Goal: Information Seeking & Learning: Learn about a topic

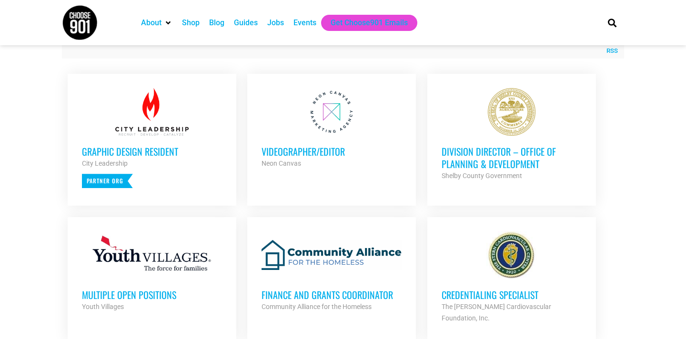
scroll to position [367, 0]
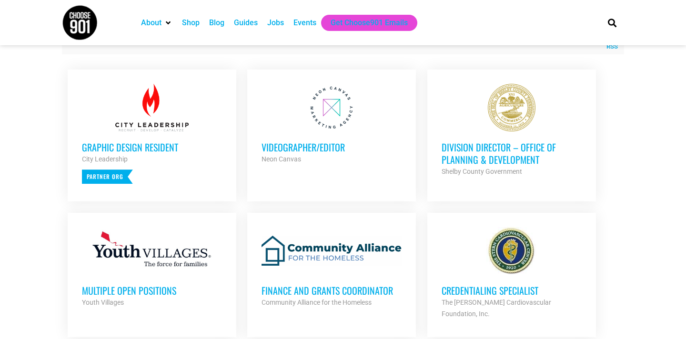
click at [492, 147] on h3 "Division Director – Office of Planning & Development" at bounding box center [512, 153] width 140 height 25
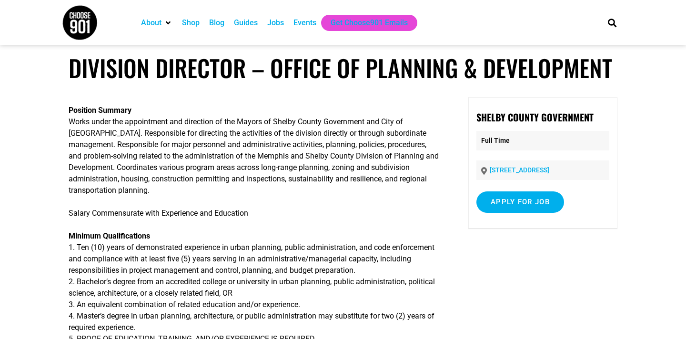
scroll to position [3, 0]
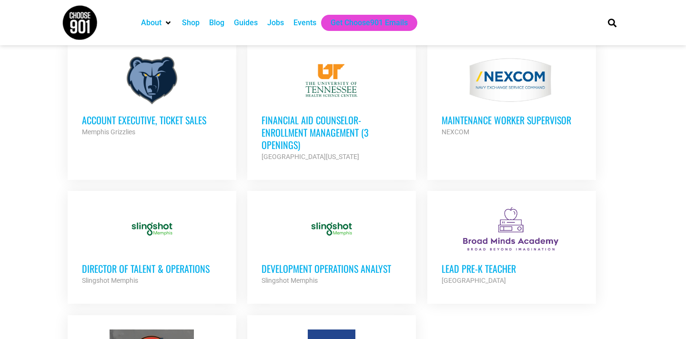
scroll to position [948, 0]
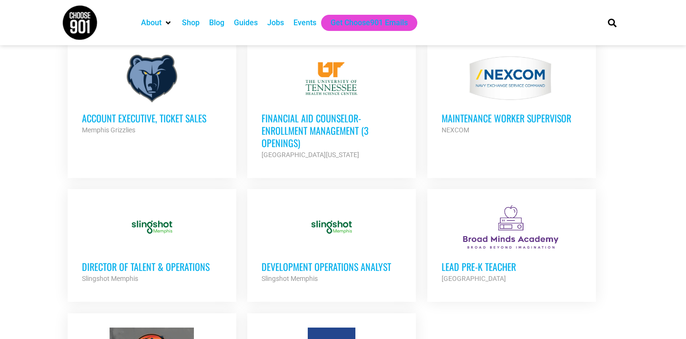
click at [311, 261] on h3 "Development Operations Analyst" at bounding box center [332, 267] width 140 height 12
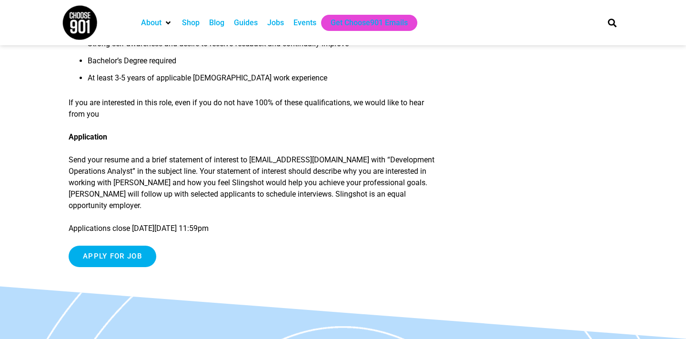
scroll to position [1014, 0]
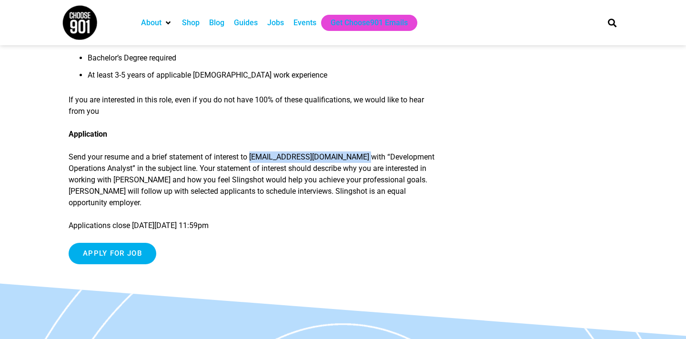
drag, startPoint x: 254, startPoint y: 170, endPoint x: 365, endPoint y: 170, distance: 111.5
click at [365, 170] on p "Send your resume and a brief statement of interest to careers@slingshotmemphis.…" at bounding box center [255, 179] width 372 height 57
copy p "careers@slingshotmemphis.org"
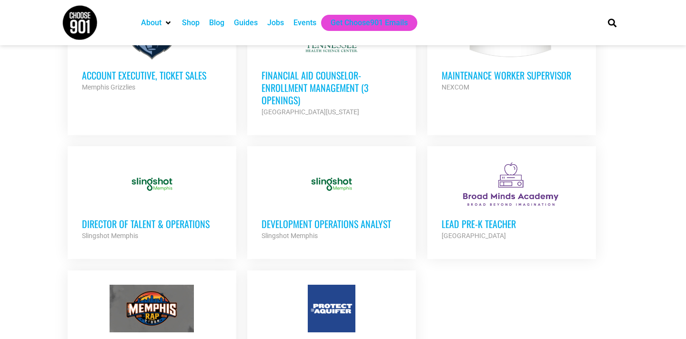
scroll to position [991, 0]
click at [514, 160] on div at bounding box center [512, 184] width 140 height 48
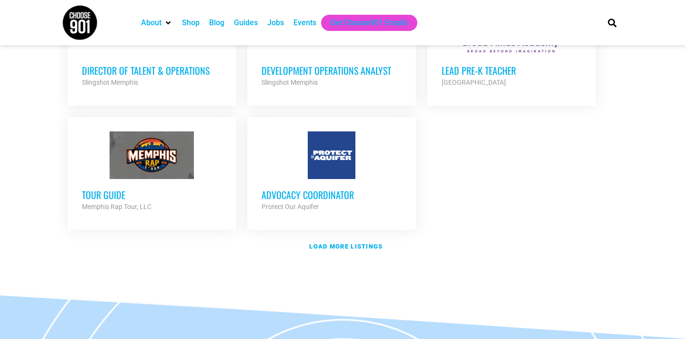
scroll to position [1144, 0]
click at [356, 242] on strong "Load more listings" at bounding box center [345, 245] width 73 height 7
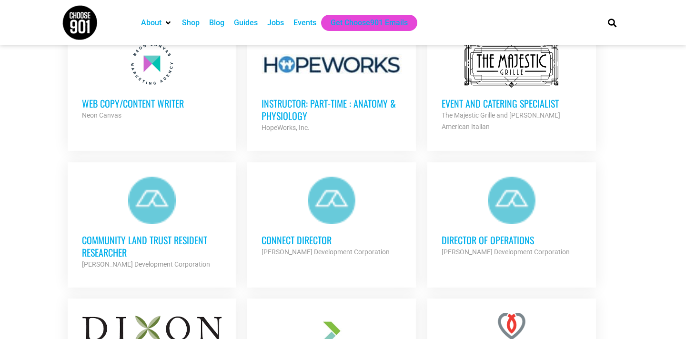
scroll to position [1373, 0]
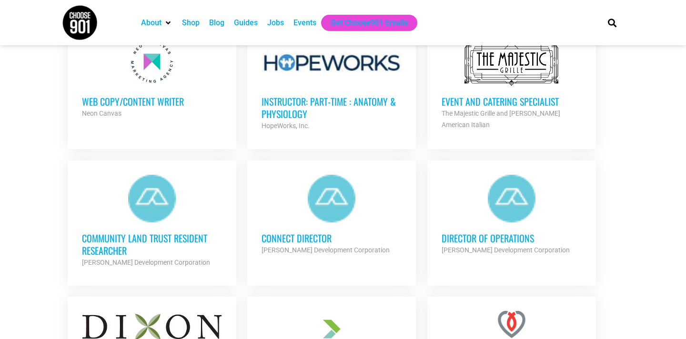
click at [508, 232] on h3 "Director of Operations" at bounding box center [512, 238] width 140 height 12
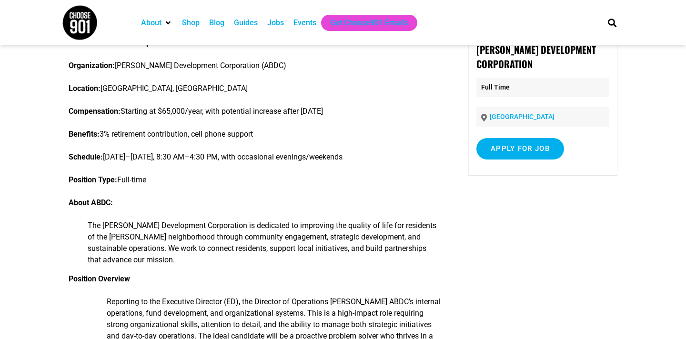
scroll to position [70, 0]
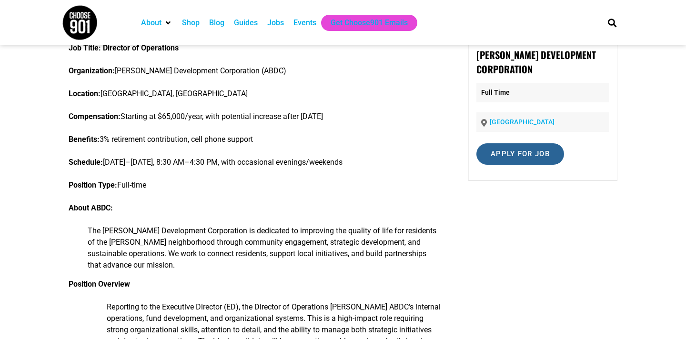
click at [525, 155] on input "Apply for job" at bounding box center [520, 153] width 88 height 21
click at [498, 151] on input "Apply for job" at bounding box center [520, 153] width 88 height 21
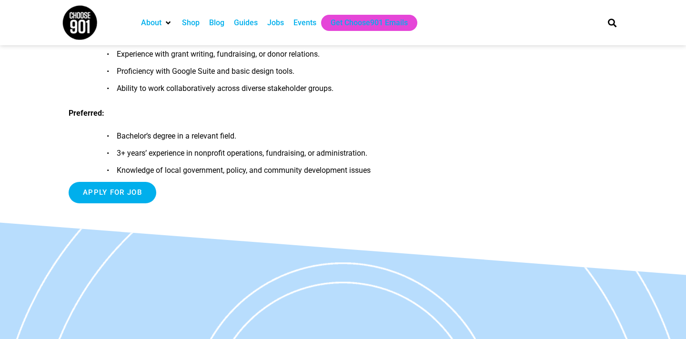
scroll to position [920, 0]
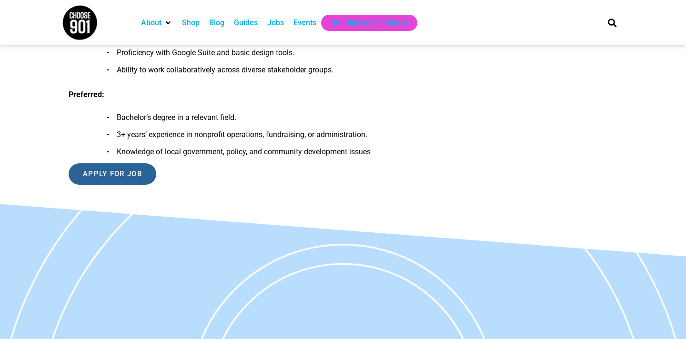
click at [119, 176] on input "Apply for job" at bounding box center [113, 173] width 88 height 21
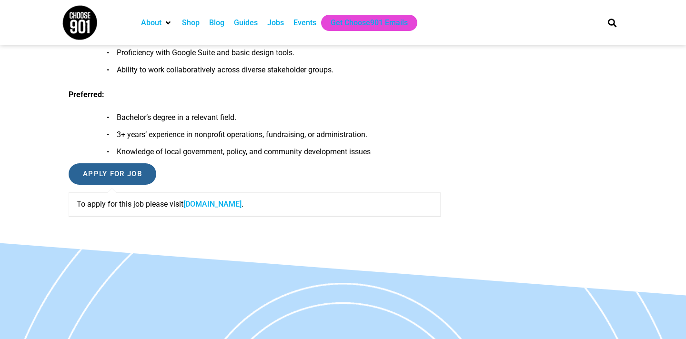
click at [113, 175] on input "Apply for job" at bounding box center [113, 173] width 88 height 21
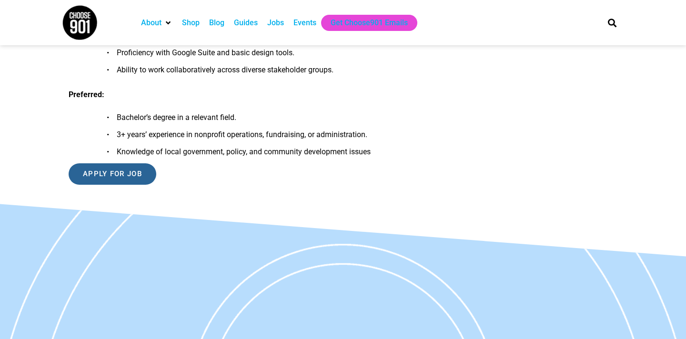
click at [111, 174] on input "Apply for job" at bounding box center [113, 173] width 88 height 21
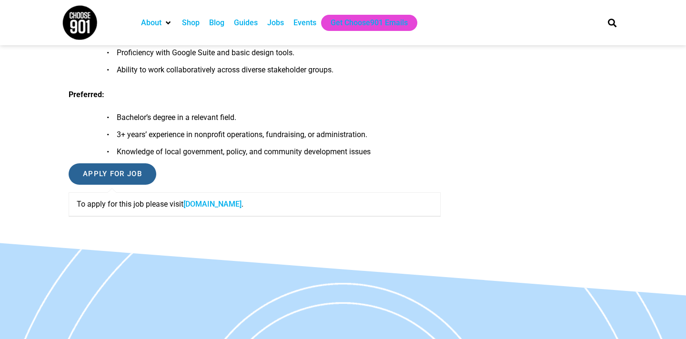
click at [133, 175] on input "Apply for job" at bounding box center [113, 173] width 88 height 21
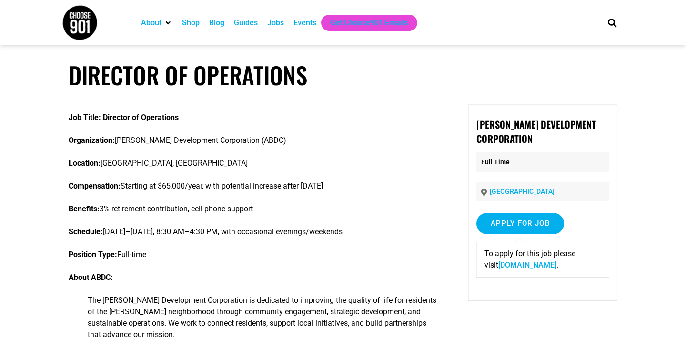
scroll to position [0, 0]
click at [551, 226] on input "Apply for job" at bounding box center [520, 223] width 88 height 21
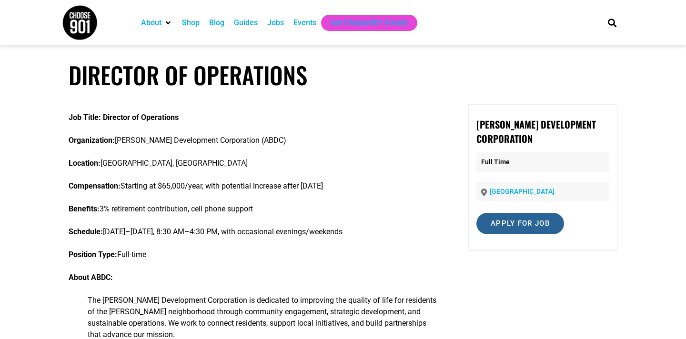
click at [533, 221] on input "Apply for job" at bounding box center [520, 223] width 88 height 21
click at [533, 222] on input "Apply for job" at bounding box center [520, 223] width 88 height 21
click at [518, 225] on input "Apply for job" at bounding box center [520, 223] width 88 height 21
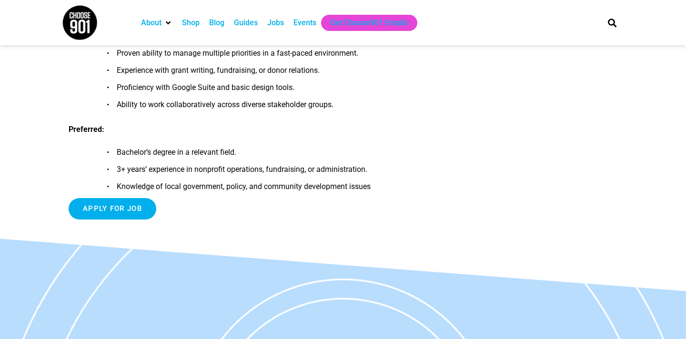
scroll to position [883, 0]
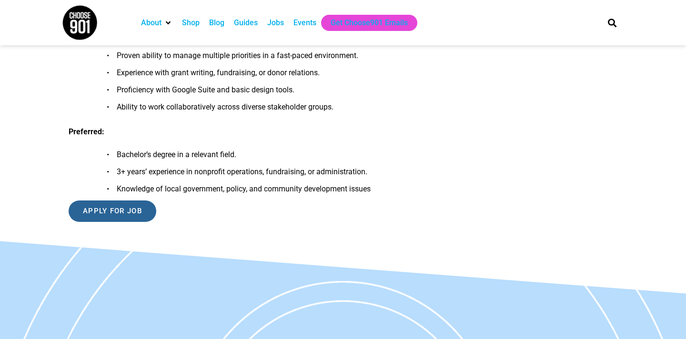
click at [106, 208] on input "Apply for job" at bounding box center [113, 211] width 88 height 21
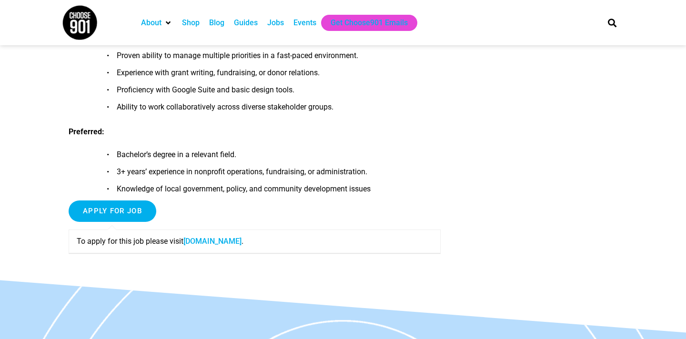
click at [206, 243] on link "docs.google.com" at bounding box center [212, 241] width 58 height 9
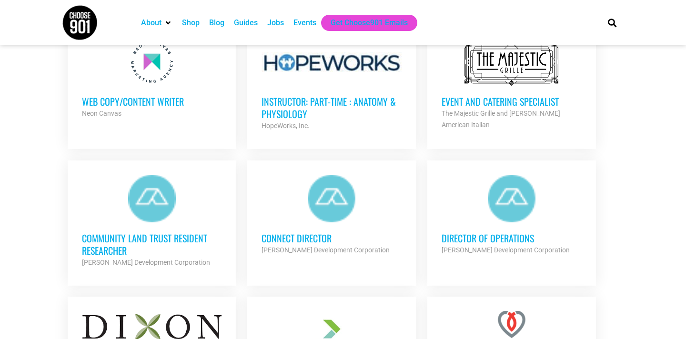
click at [318, 232] on h3 "Connect Director" at bounding box center [332, 238] width 140 height 12
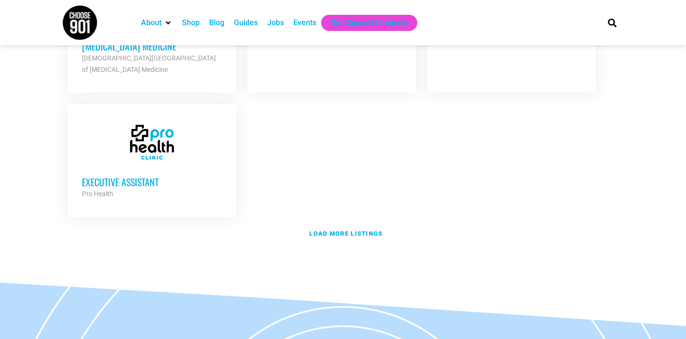
scroll to position [2140, 0]
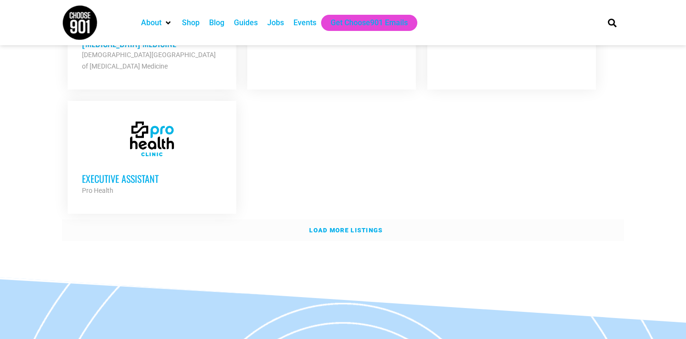
click at [342, 227] on strong "Load more listings" at bounding box center [345, 230] width 73 height 7
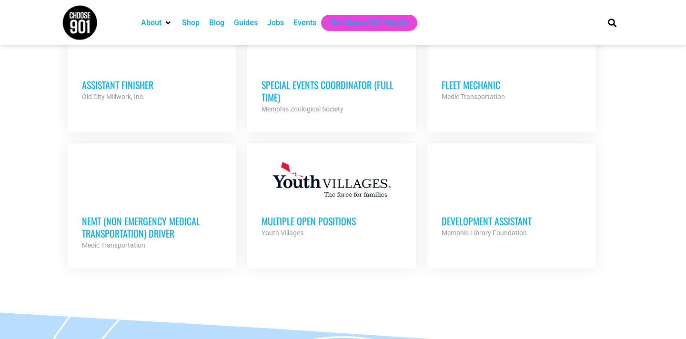
scroll to position [2632, 0]
